Goal: Task Accomplishment & Management: Manage account settings

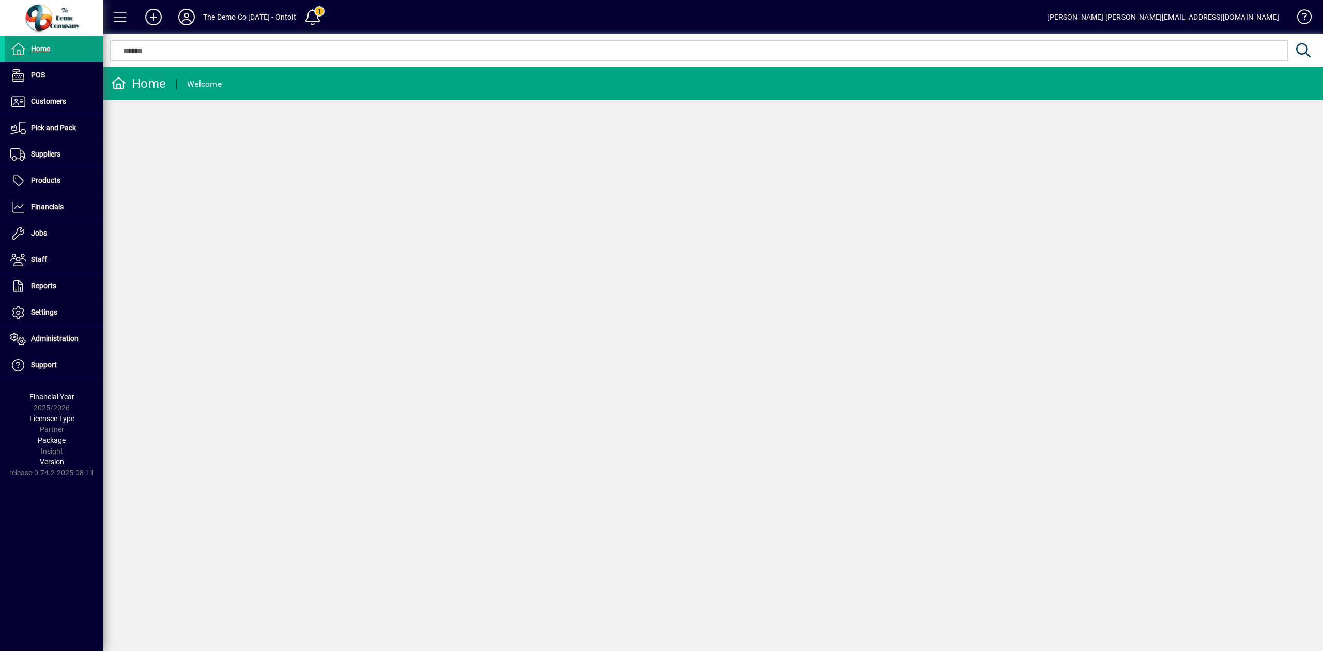
click at [188, 16] on icon at bounding box center [186, 17] width 21 height 17
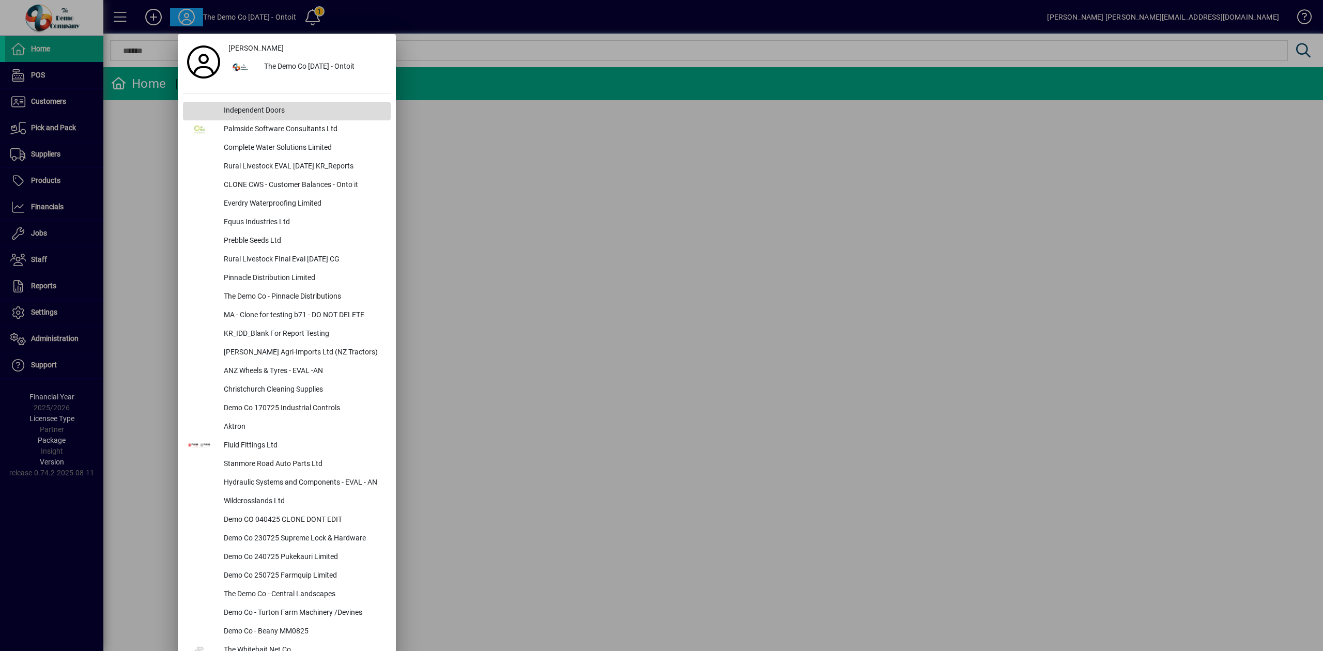
click at [248, 109] on div "Independent Doors" at bounding box center [303, 111] width 175 height 19
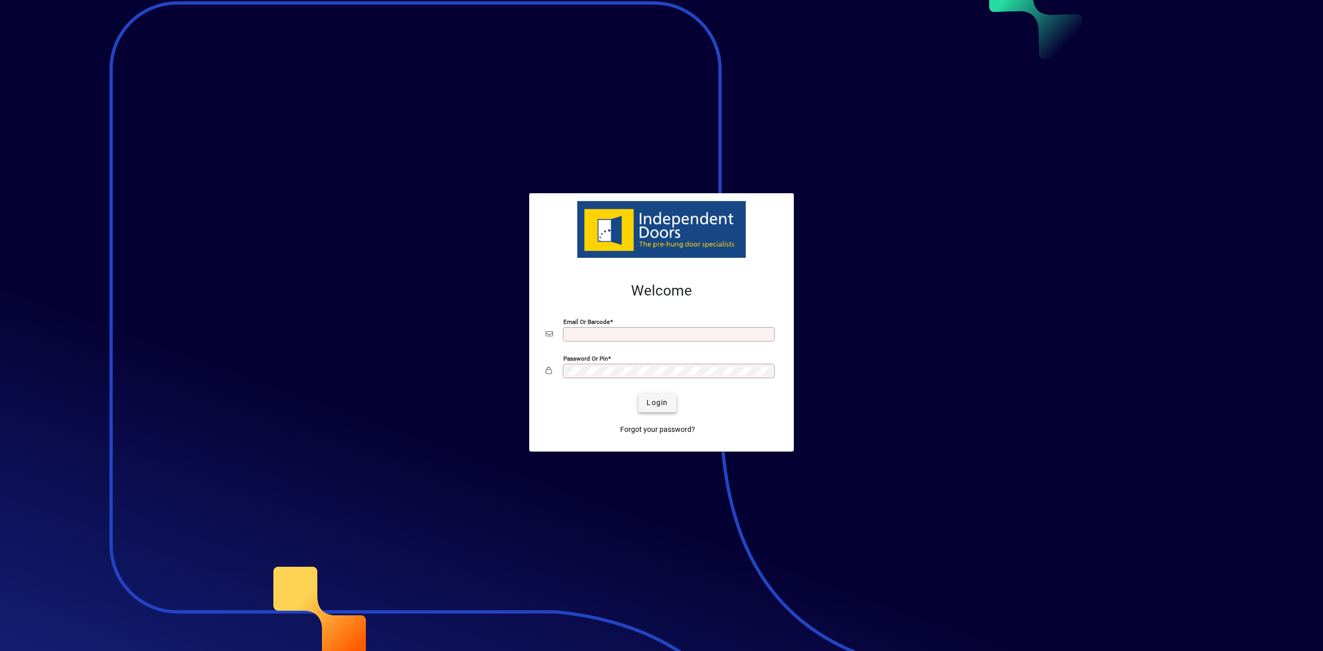
type input "**********"
click at [652, 404] on span "Login" at bounding box center [657, 402] width 21 height 11
